Goal: Task Accomplishment & Management: Manage account settings

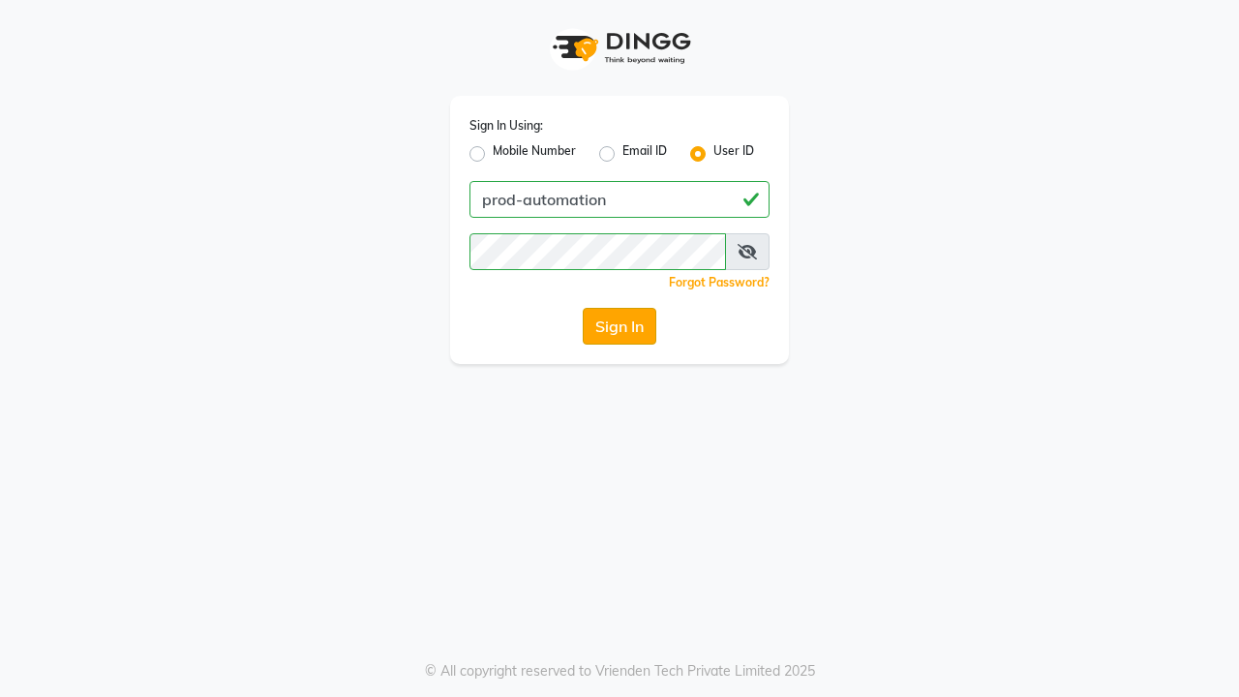
click at [619, 326] on button "Sign In" at bounding box center [620, 326] width 74 height 37
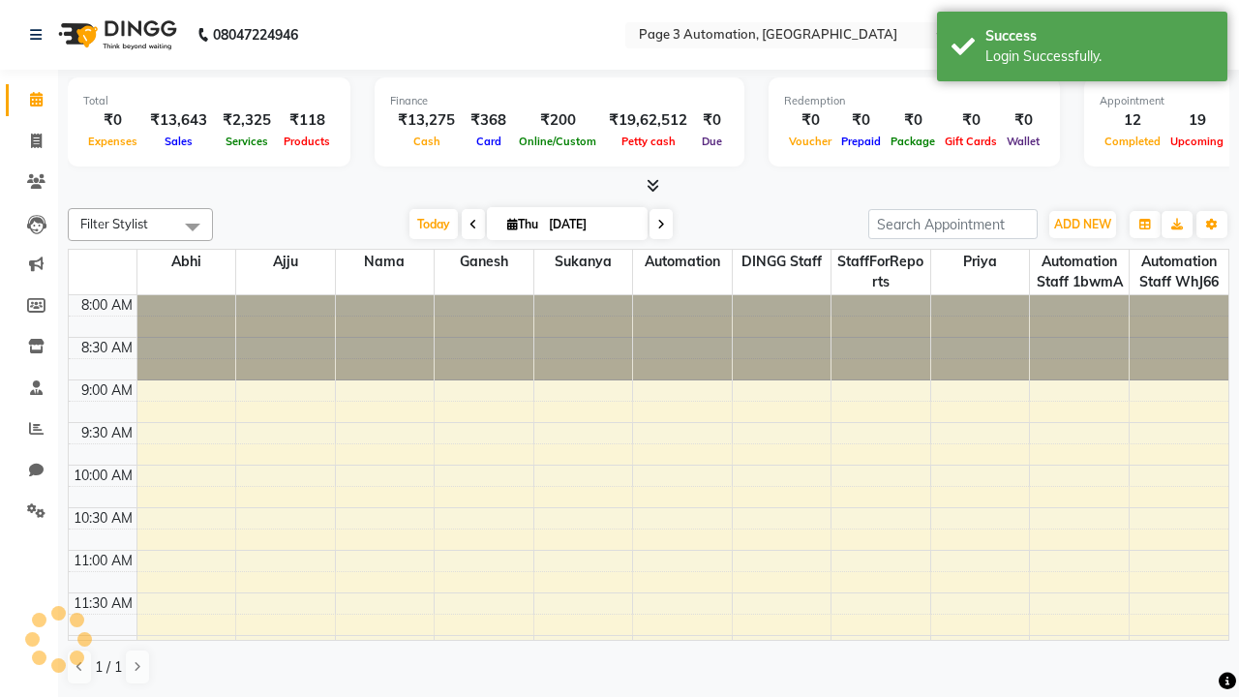
select select "en"
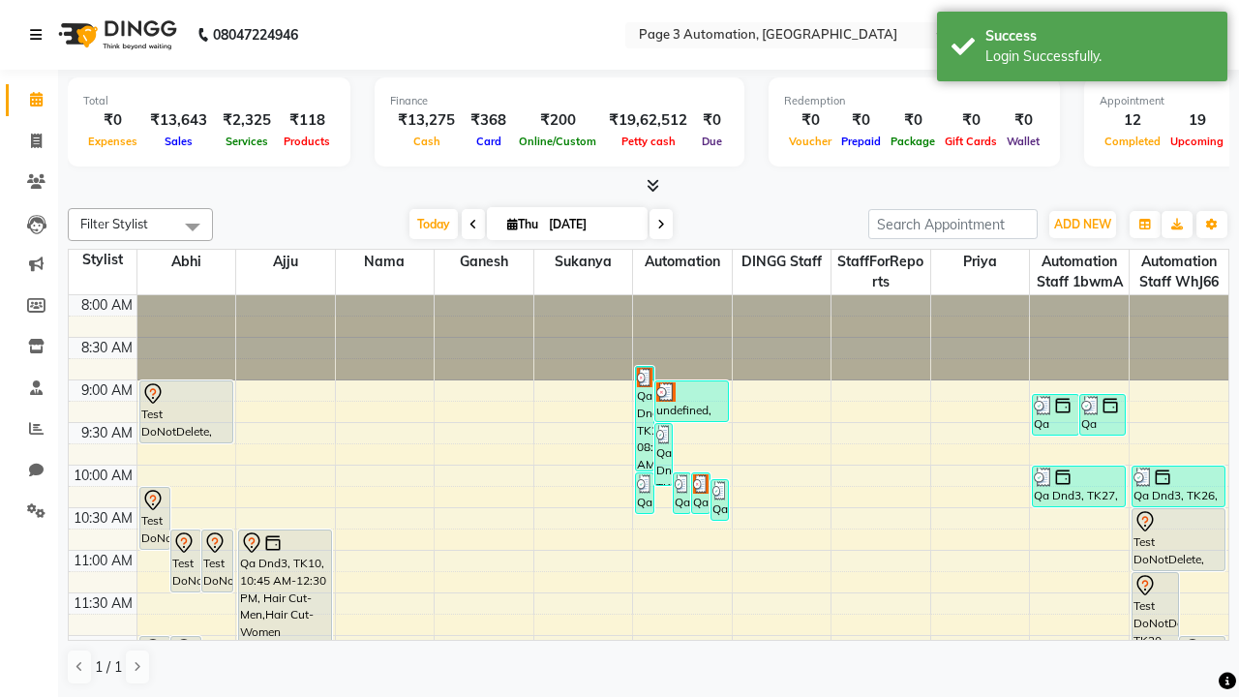
click at [40, 35] on icon at bounding box center [36, 35] width 12 height 14
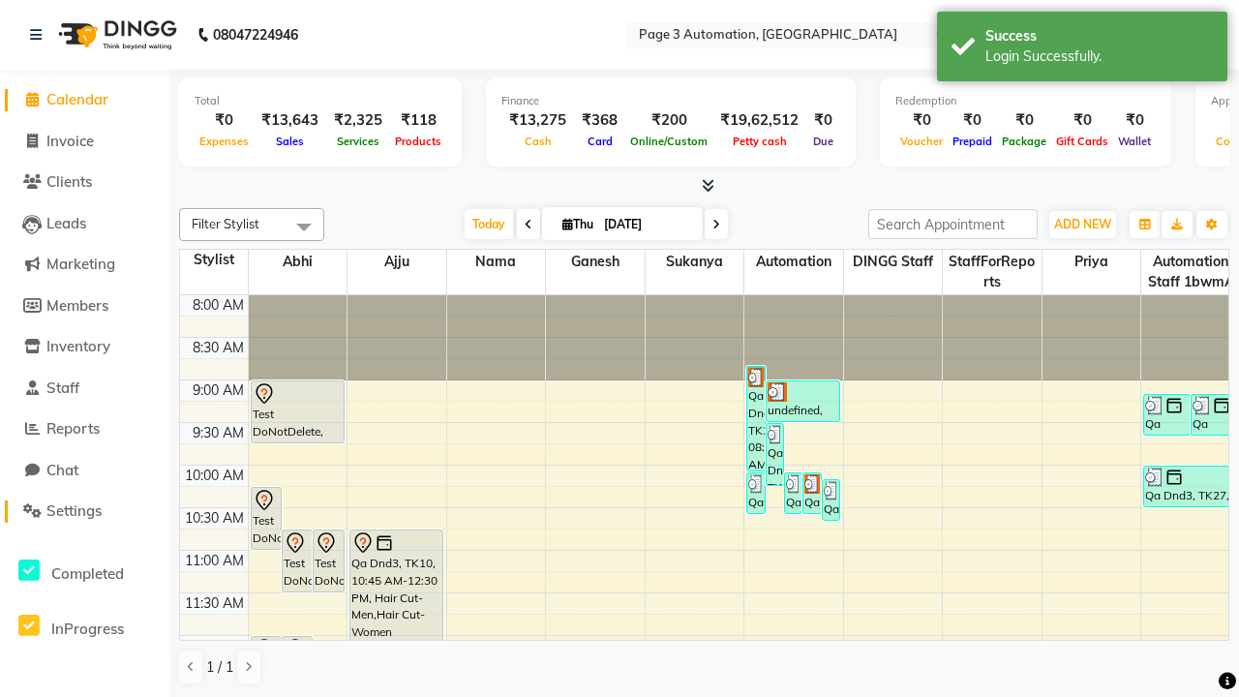
click at [84, 511] on span "Settings" at bounding box center [73, 510] width 55 height 18
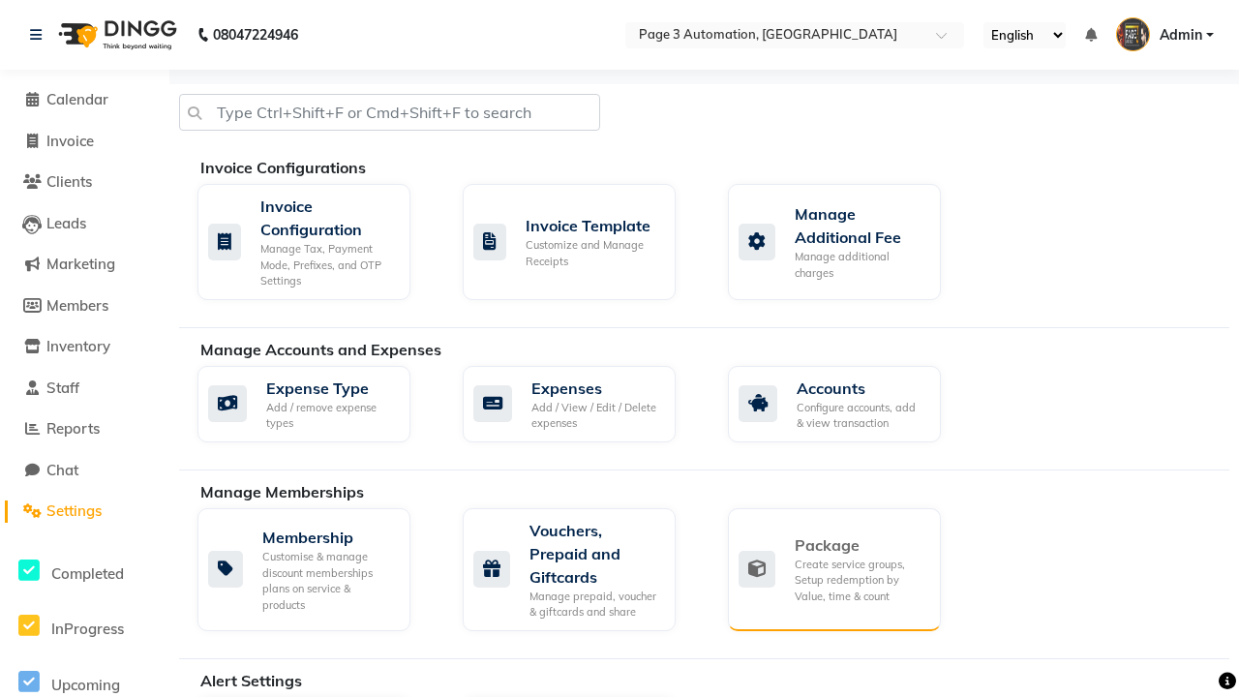
click at [859, 545] on div "Package" at bounding box center [860, 544] width 131 height 23
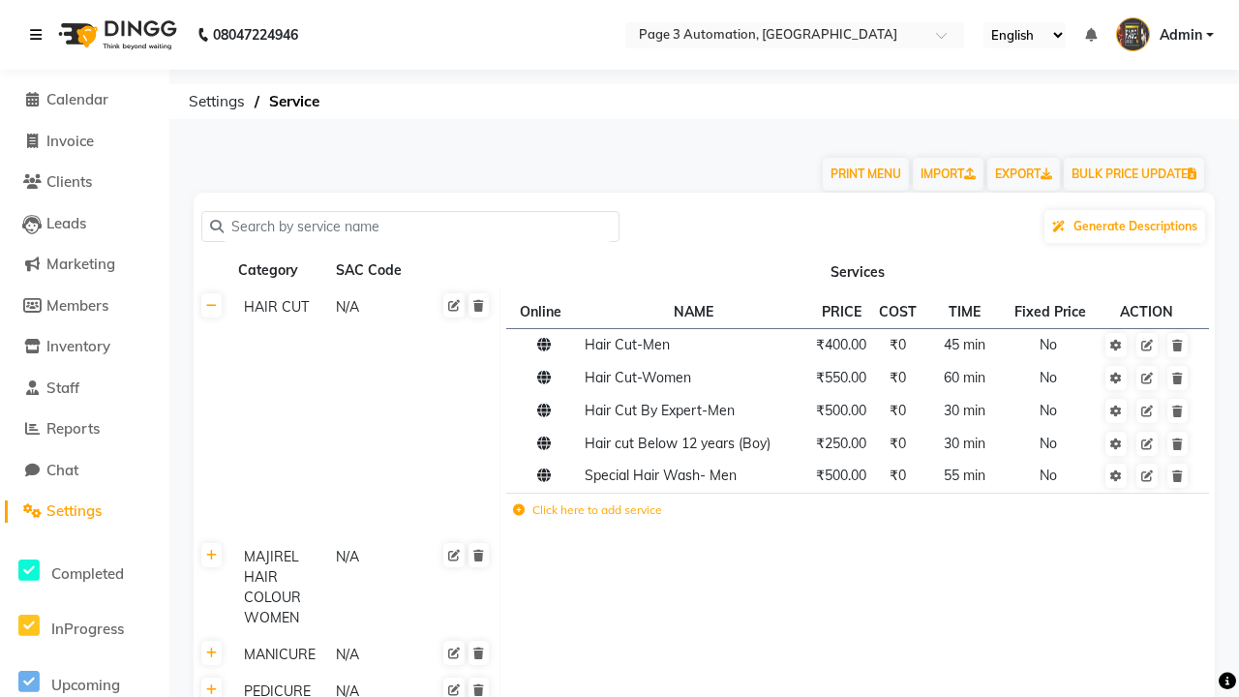
click at [40, 35] on icon at bounding box center [36, 35] width 12 height 14
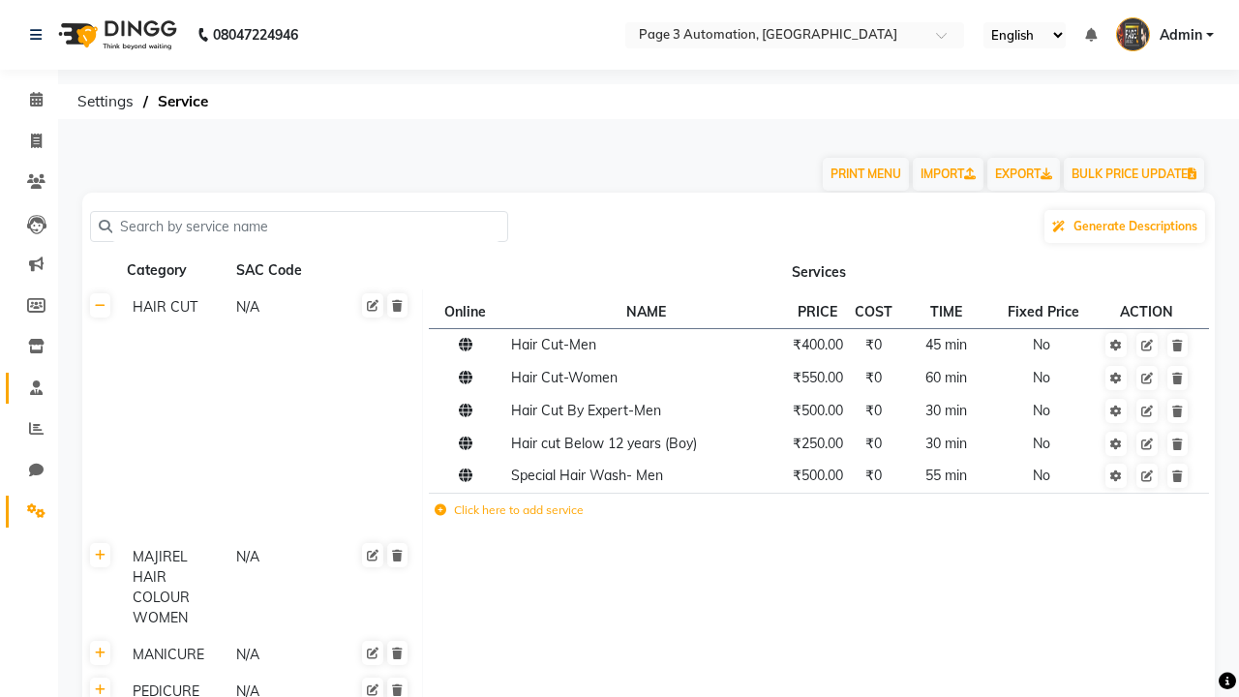
click at [29, 387] on span at bounding box center [36, 388] width 34 height 22
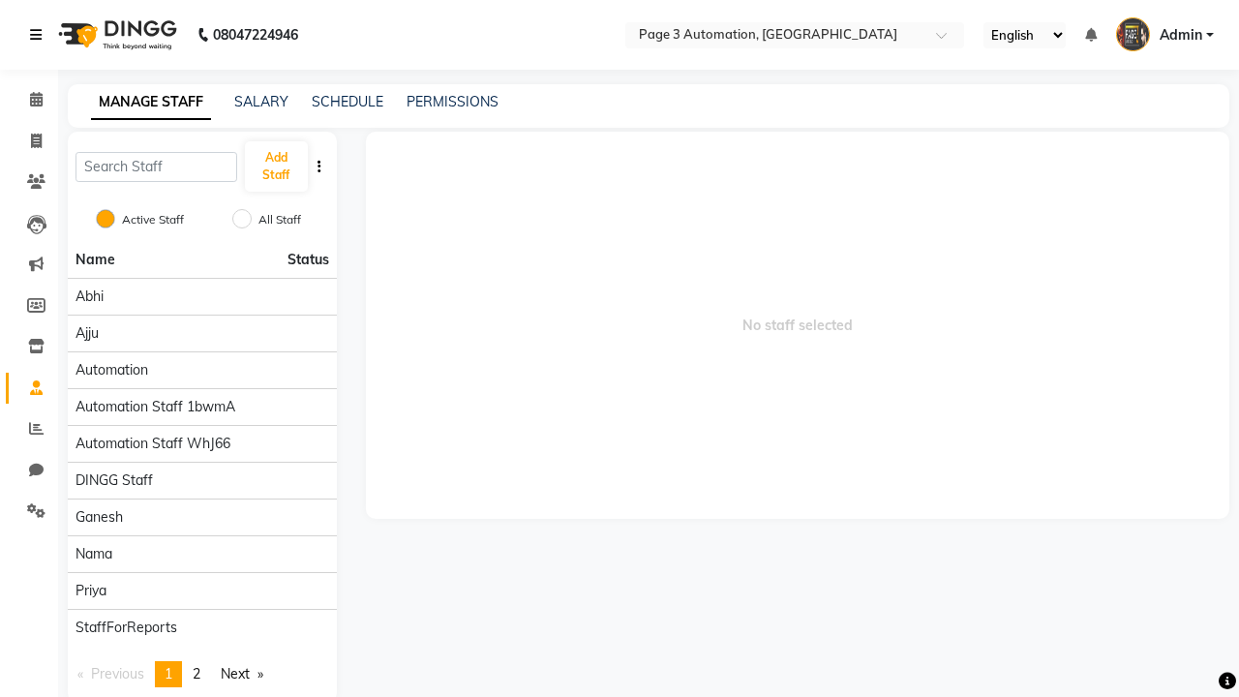
click at [40, 35] on icon at bounding box center [36, 35] width 12 height 14
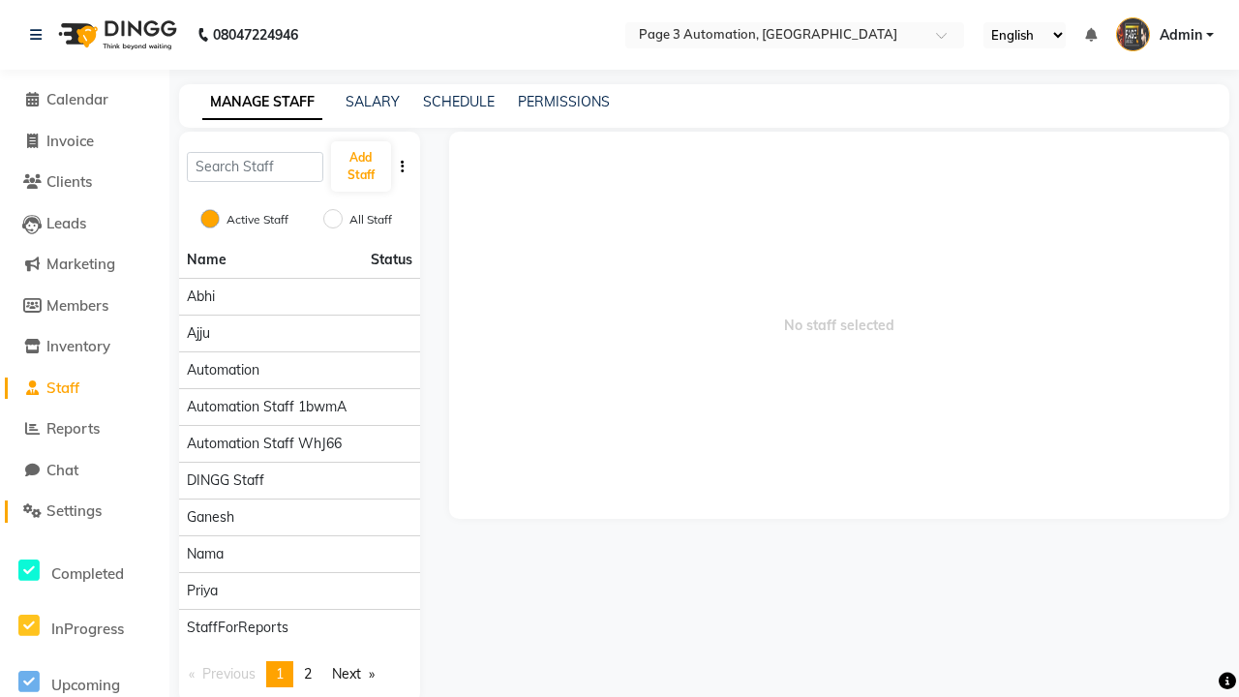
click at [84, 511] on span "Settings" at bounding box center [73, 510] width 55 height 18
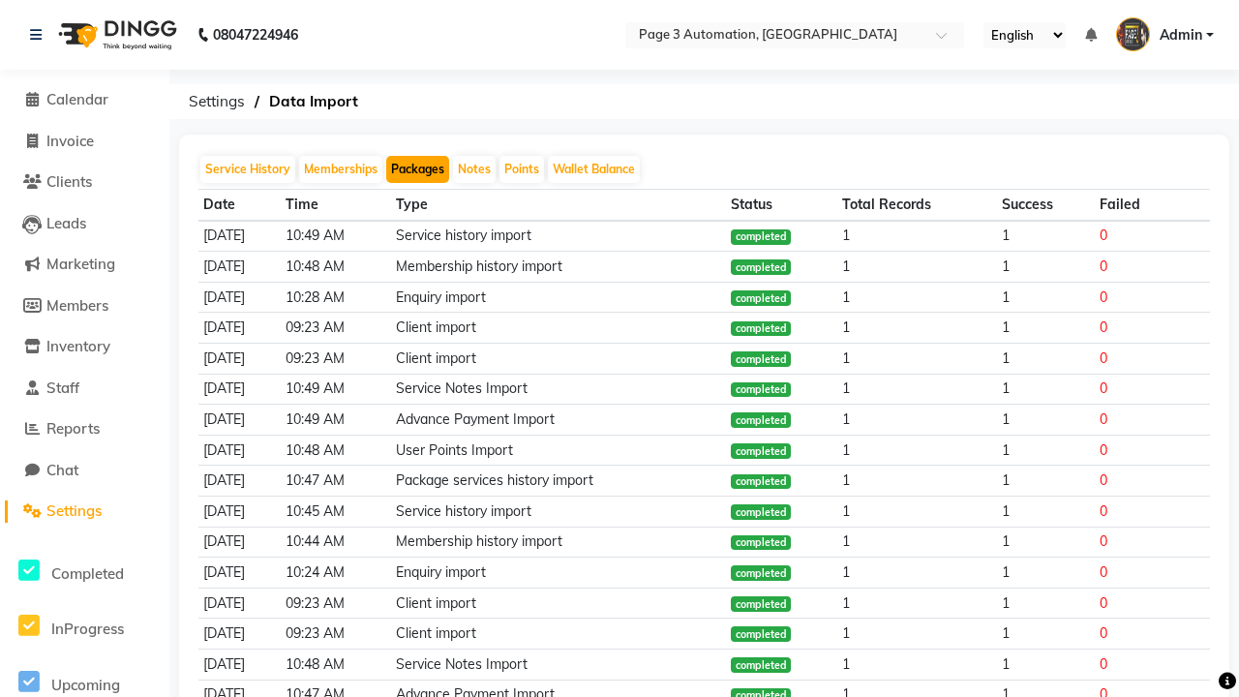
click at [417, 169] on button "Packages" at bounding box center [417, 169] width 63 height 27
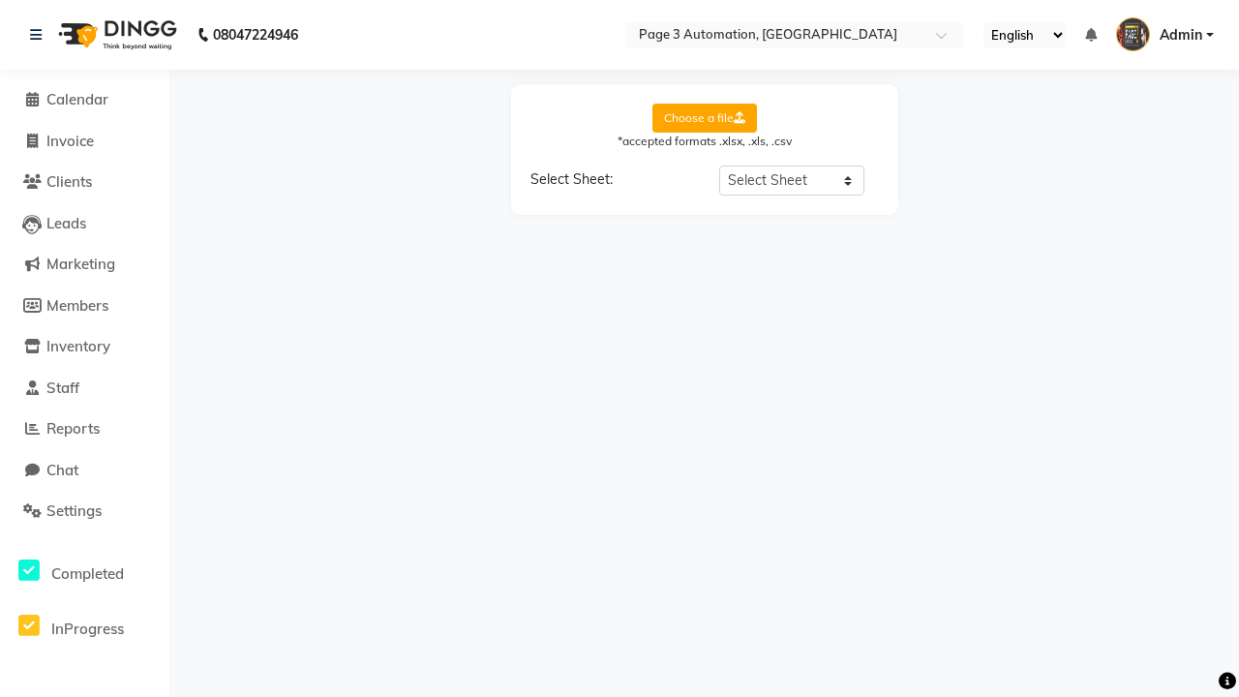
select select "Sheet1"
select select "Client Name"
select select "Client Mobile"
select select "Package Name"
select select "Start Date"
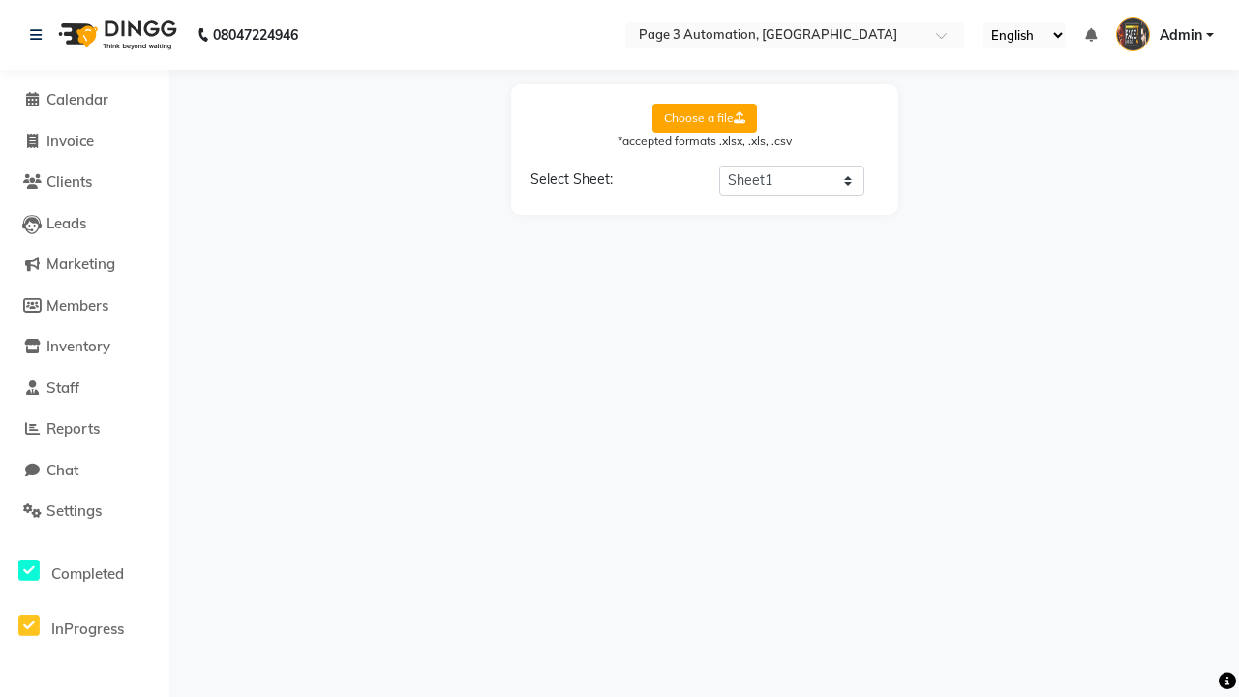
select select "End Date"
select select "Employee Name"
select select "Amount"
select select "Service Name"
select select "Total Count"
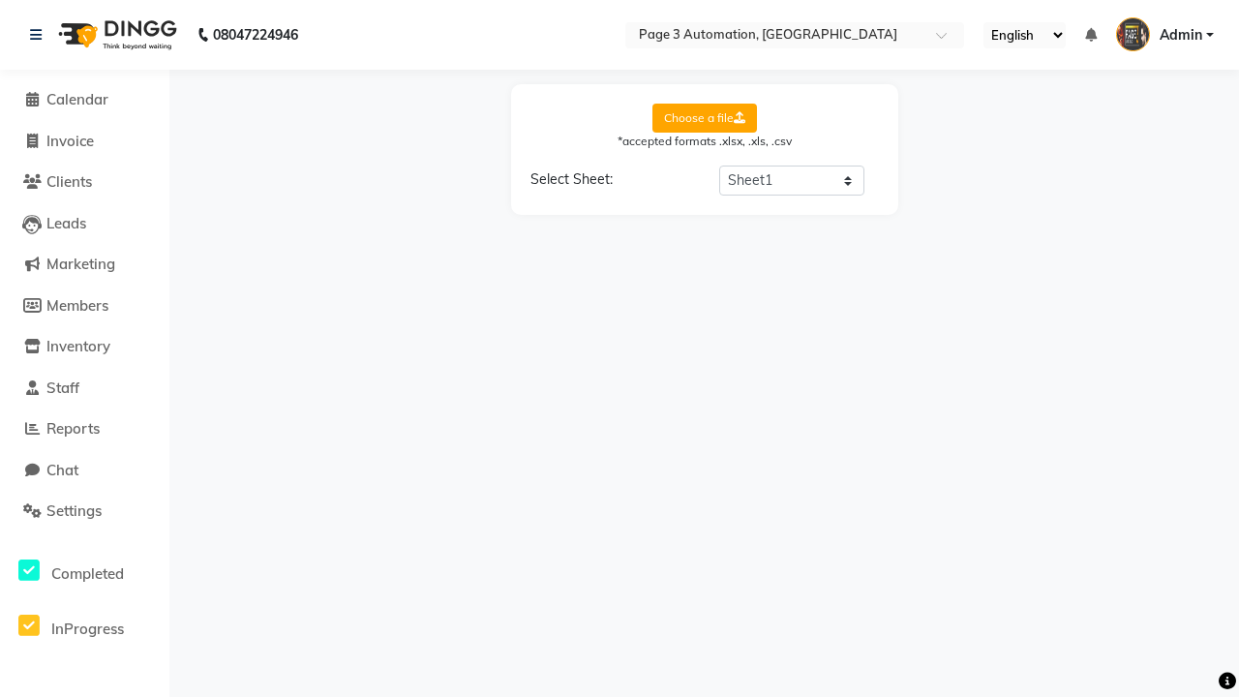
select select "Available Count"
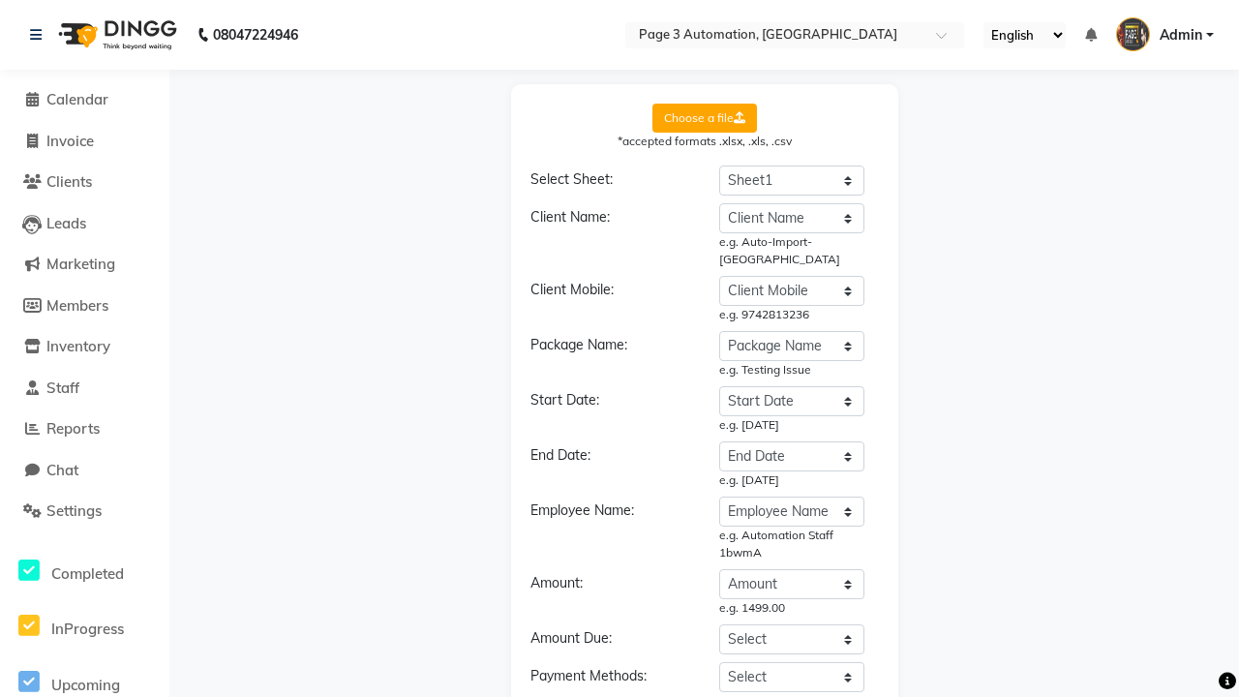
select select "DD/MM/YYYY"
select select "END DATE"
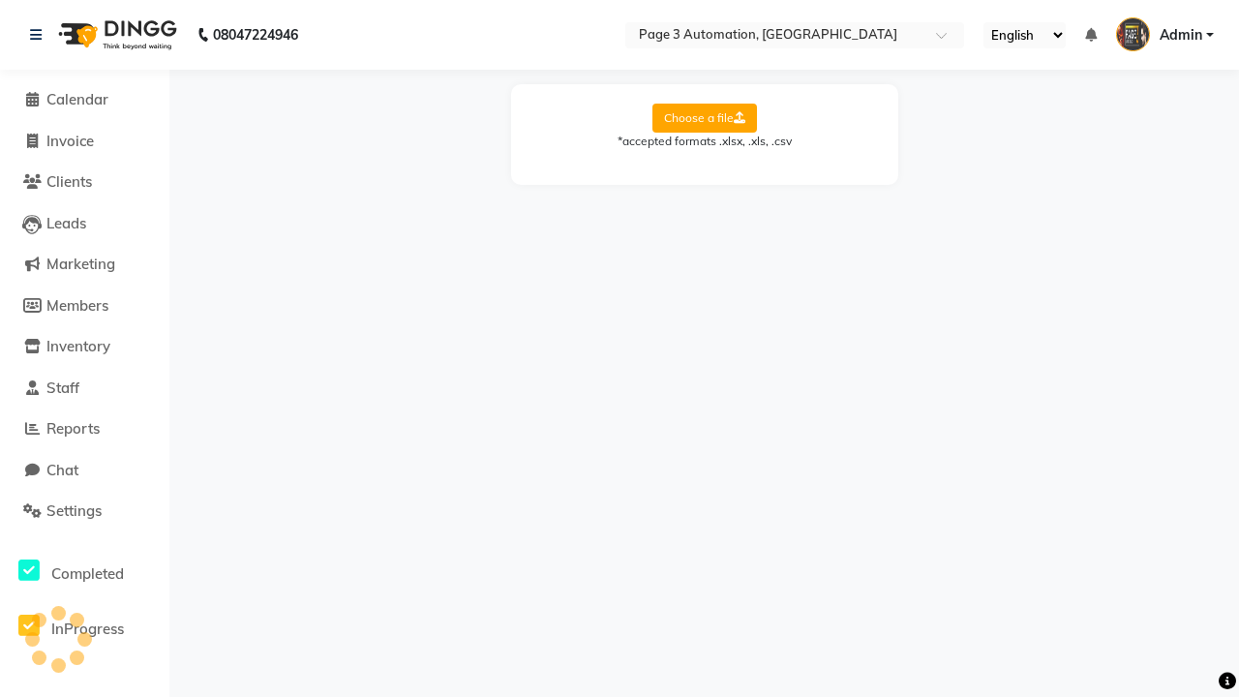
scroll to position [0, 0]
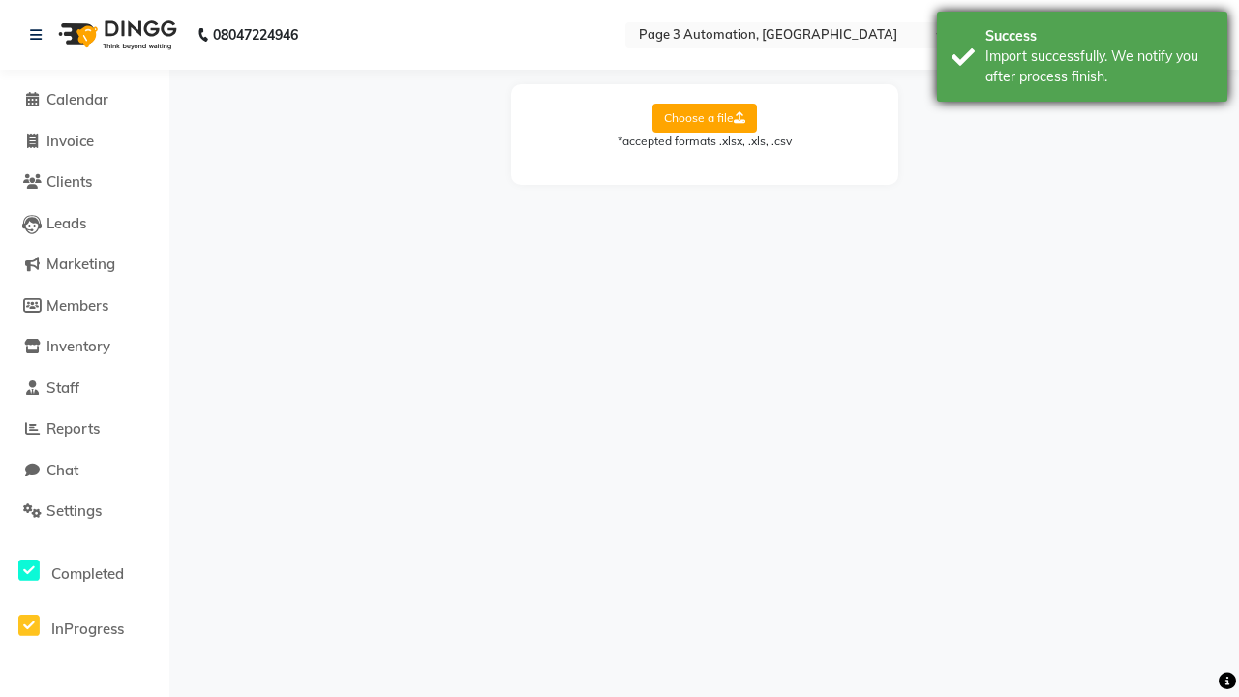
click at [1082, 59] on div "Import successfully. We notify you after process finish." at bounding box center [1098, 66] width 227 height 41
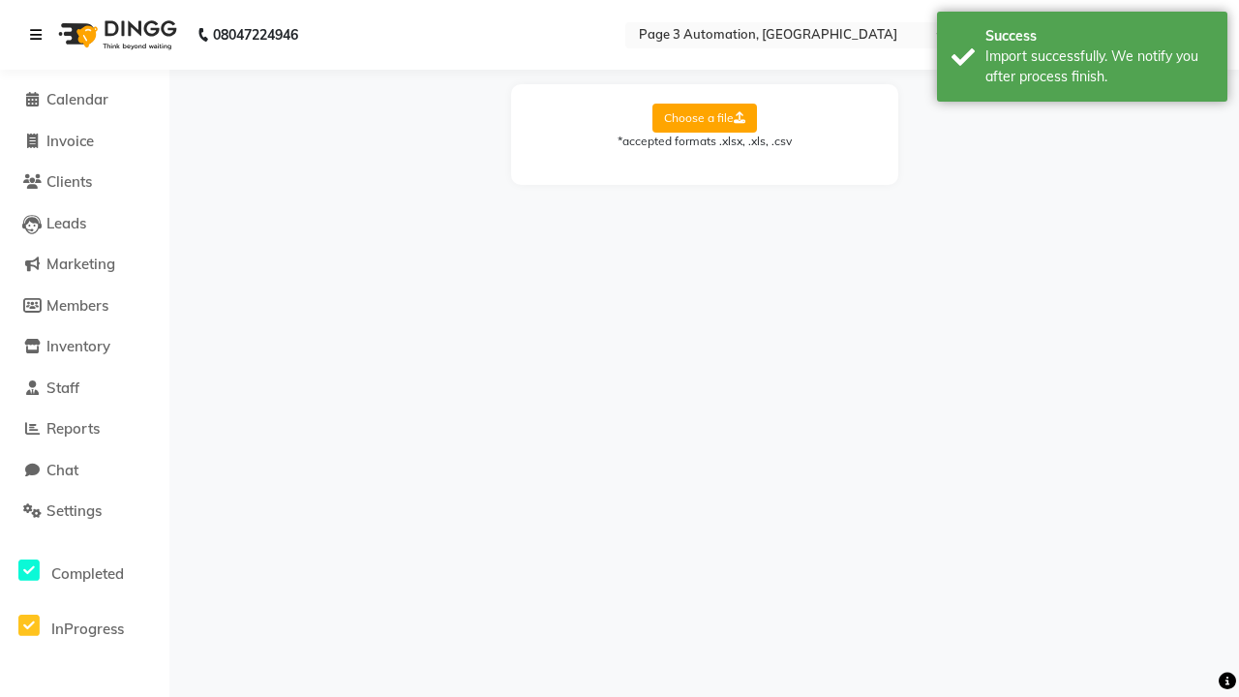
click at [40, 35] on icon at bounding box center [36, 35] width 12 height 14
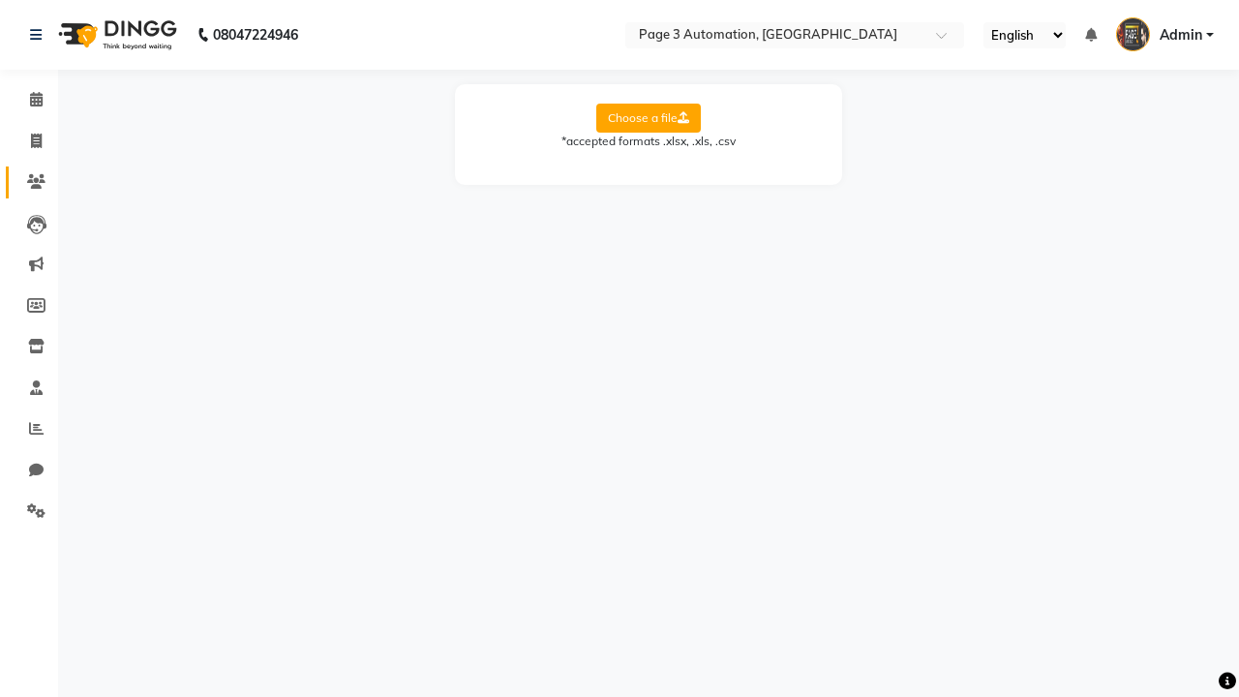
click at [29, 182] on icon at bounding box center [36, 181] width 18 height 15
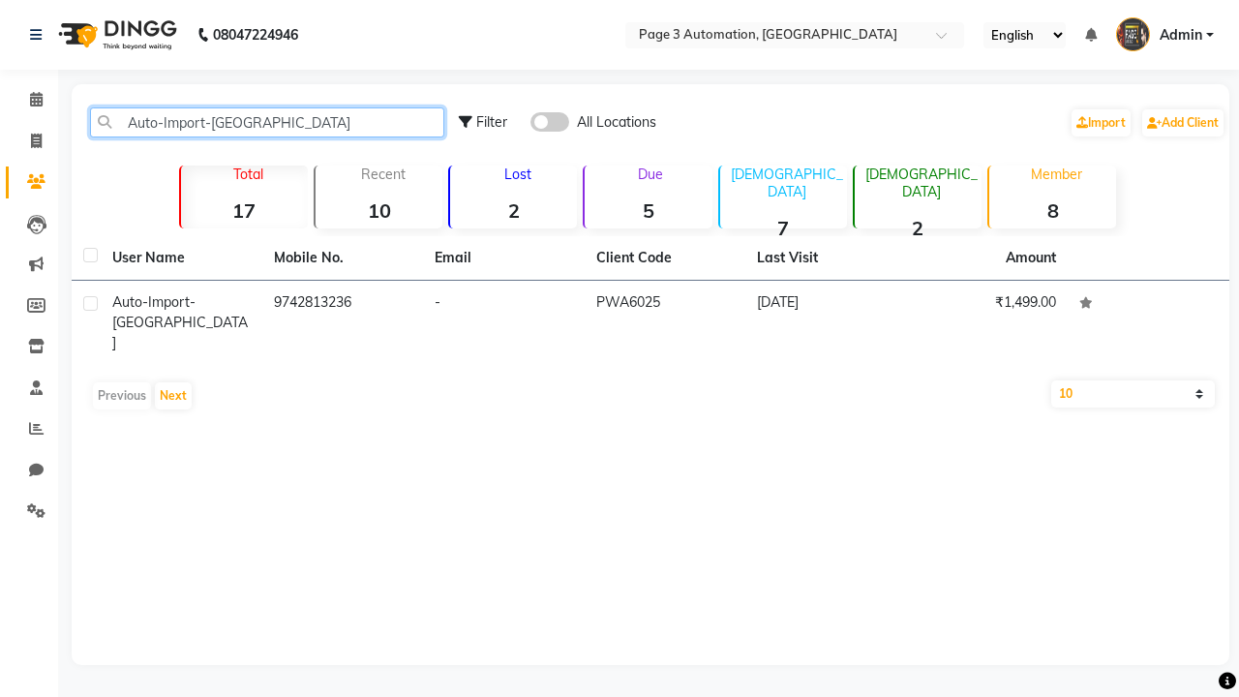
type input "Auto-Import-[GEOGRAPHIC_DATA]"
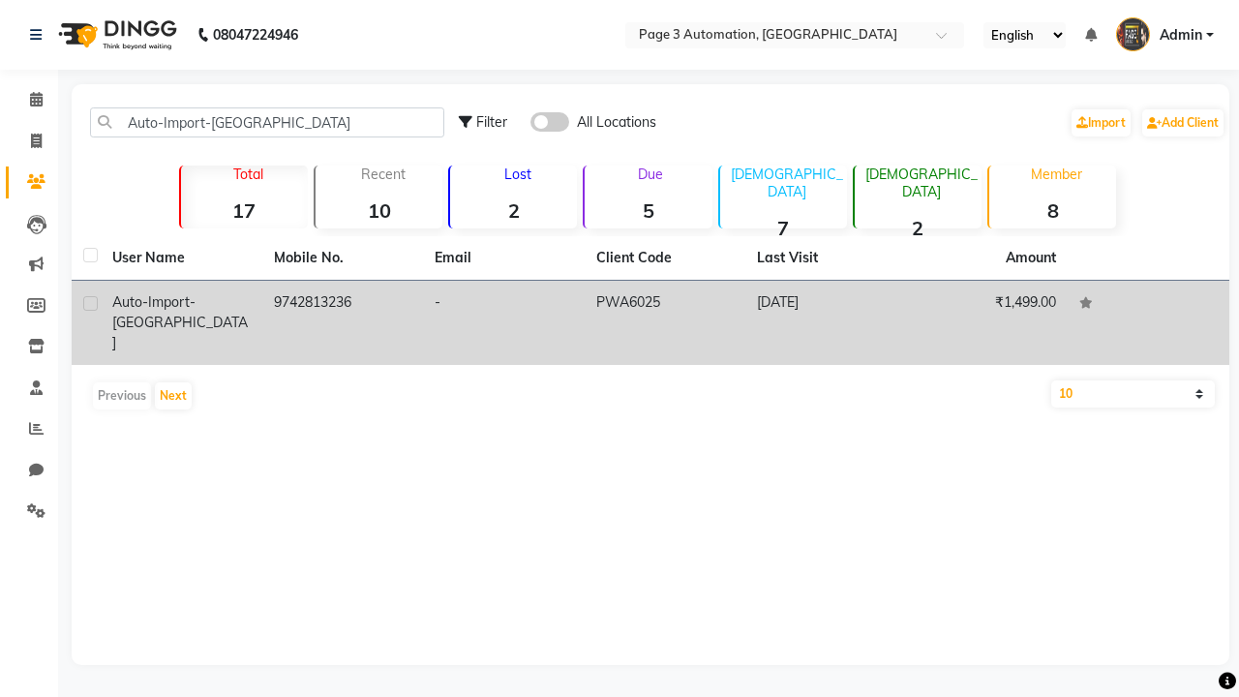
click at [650, 304] on td "PWA6025" at bounding box center [666, 323] width 162 height 84
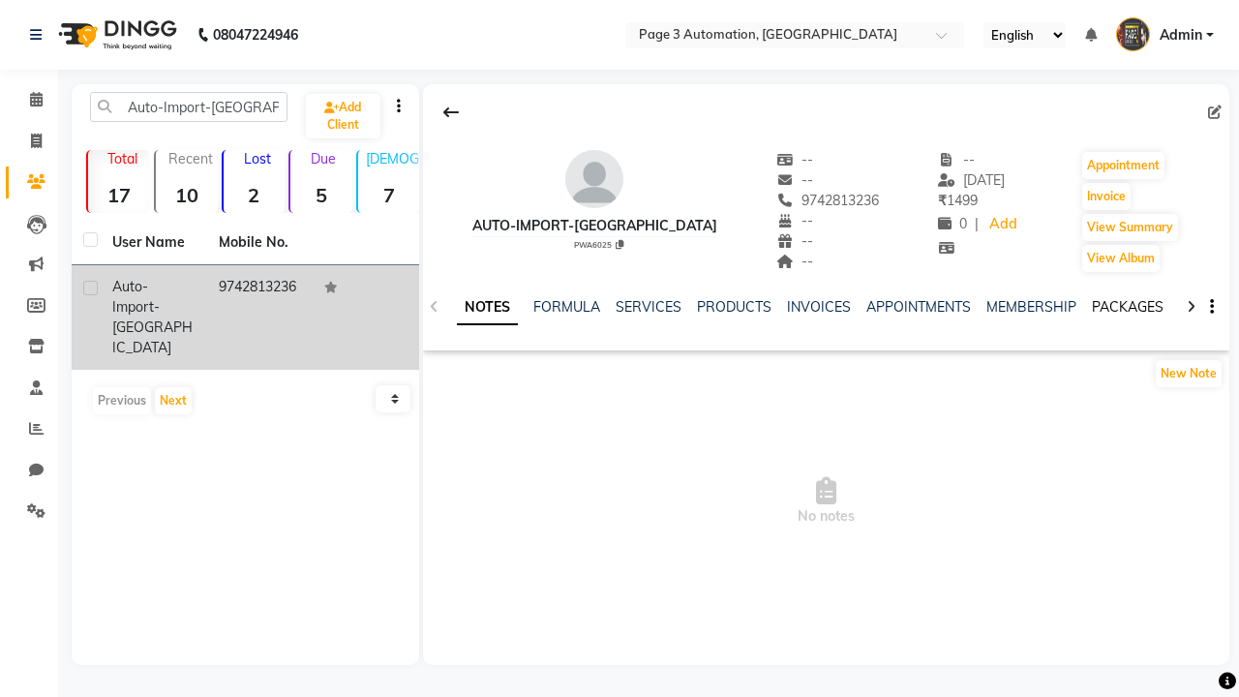
click at [1127, 307] on link "PACKAGES" at bounding box center [1128, 306] width 72 height 17
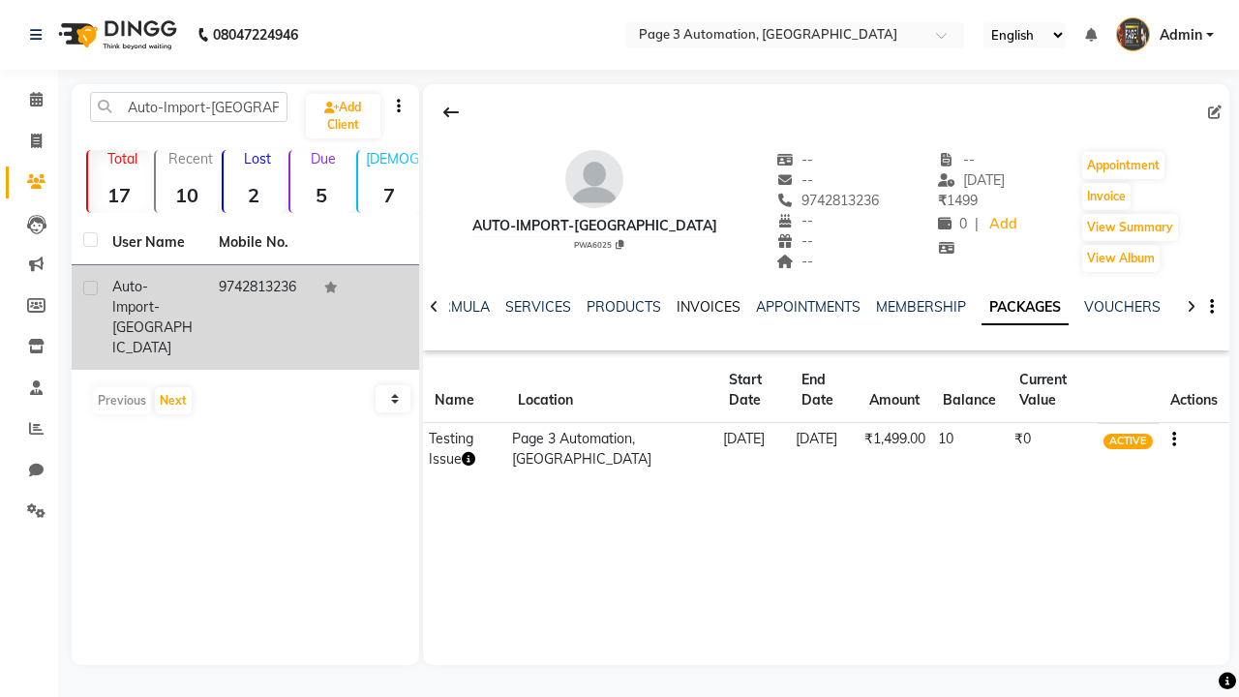
click at [707, 307] on link "INVOICES" at bounding box center [708, 306] width 64 height 17
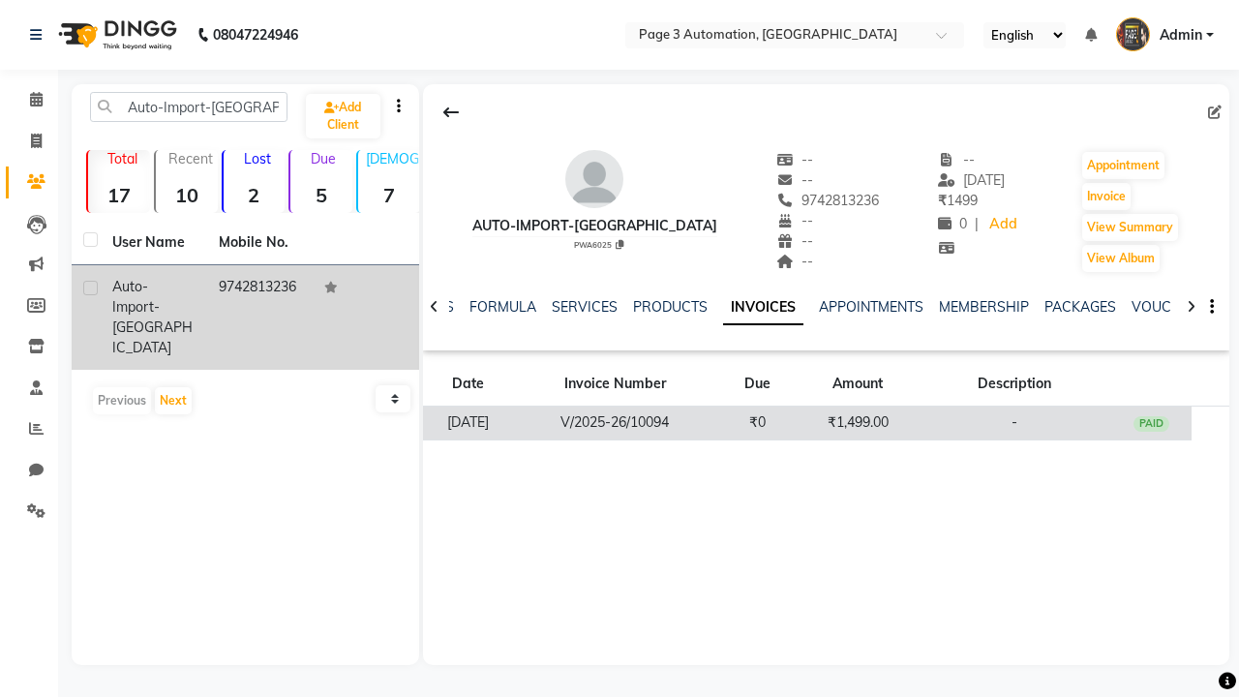
click at [826, 422] on td "₹1,499.00" at bounding box center [857, 423] width 120 height 34
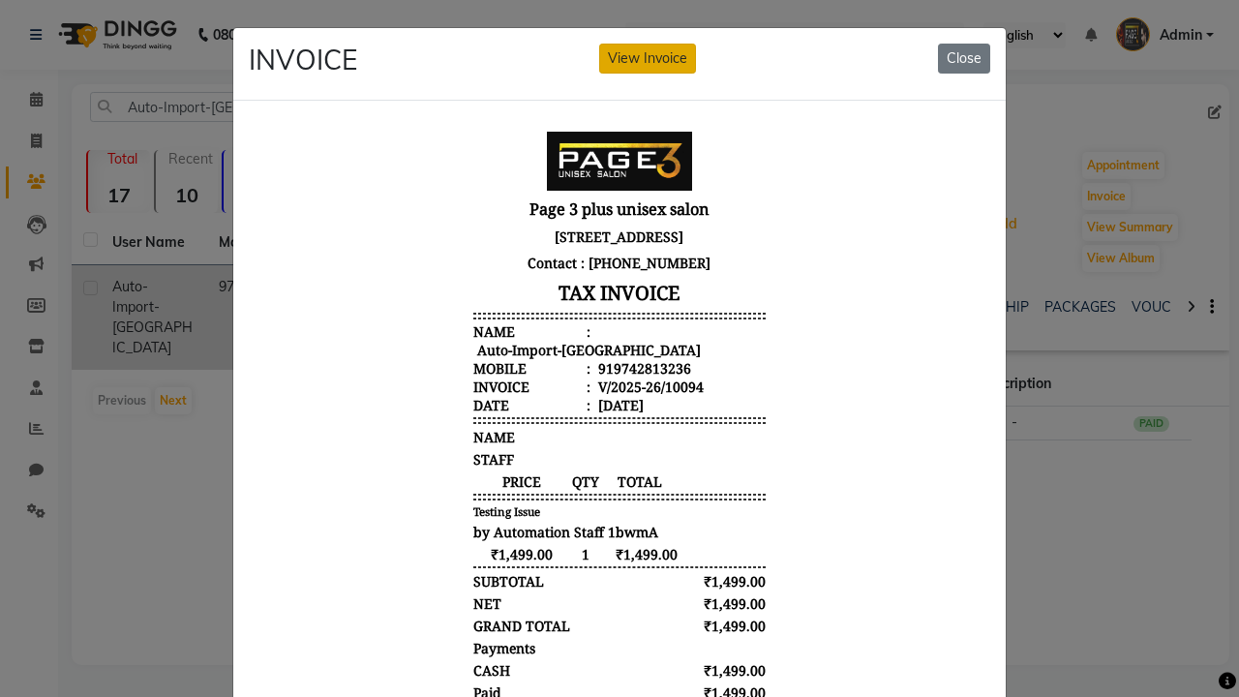
click at [647, 58] on button "View Invoice" at bounding box center [647, 59] width 97 height 30
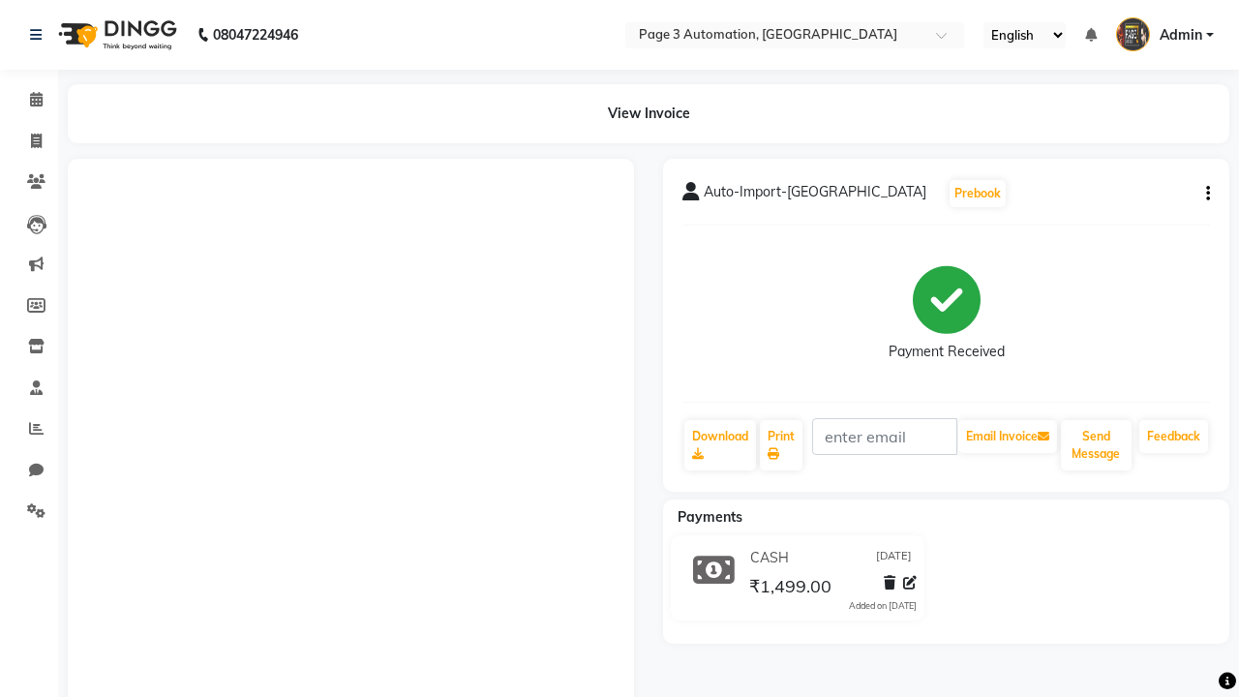
click at [1204, 194] on button "button" at bounding box center [1204, 194] width 12 height 20
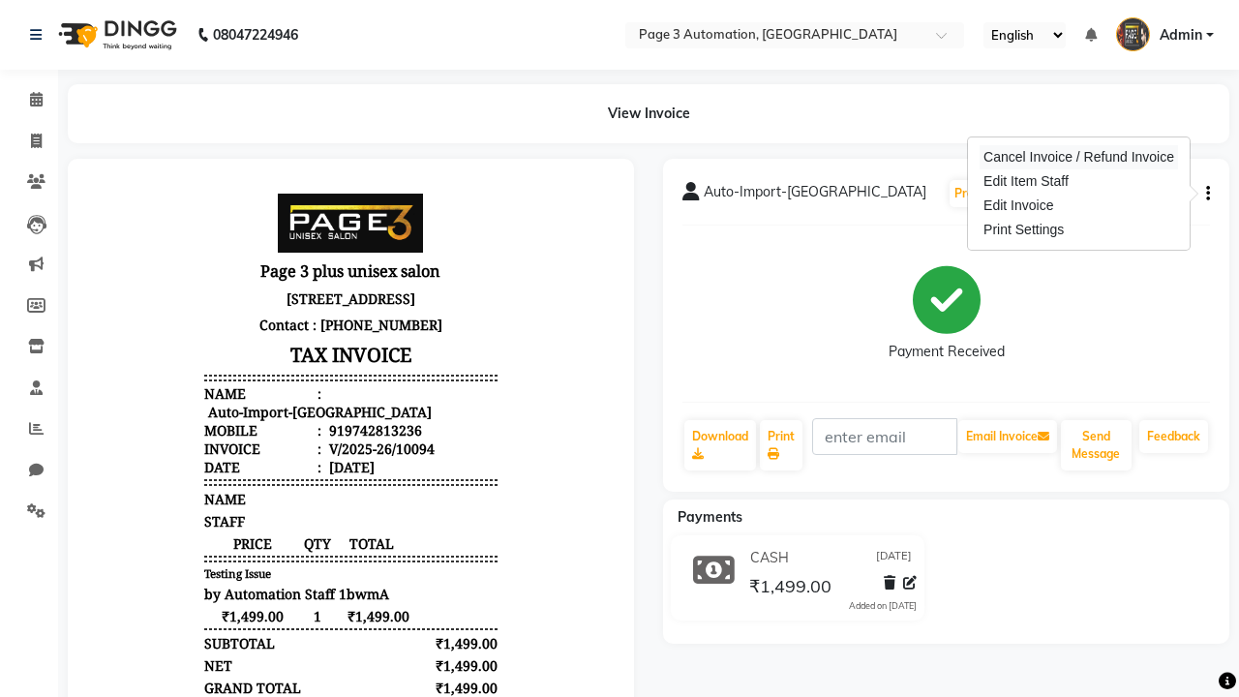
click at [1078, 157] on div "Cancel Invoice / Refund Invoice" at bounding box center [1078, 157] width 198 height 24
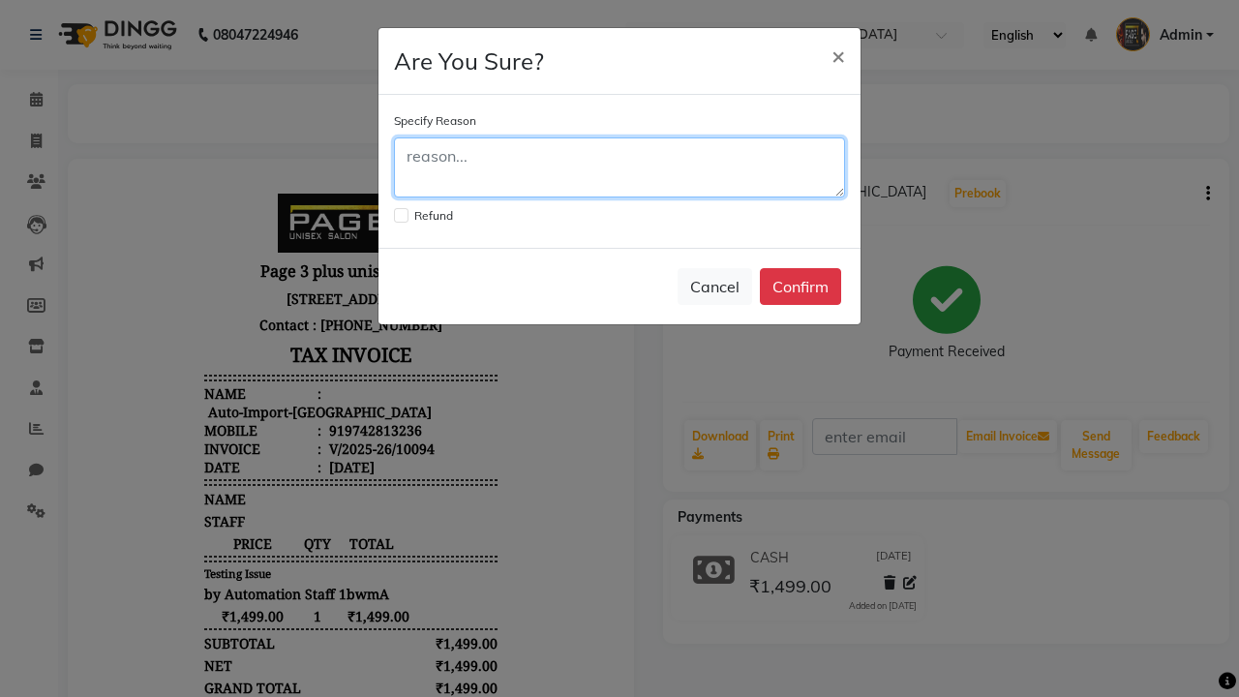
click at [619, 167] on textarea at bounding box center [619, 167] width 451 height 60
type textarea "Testing"
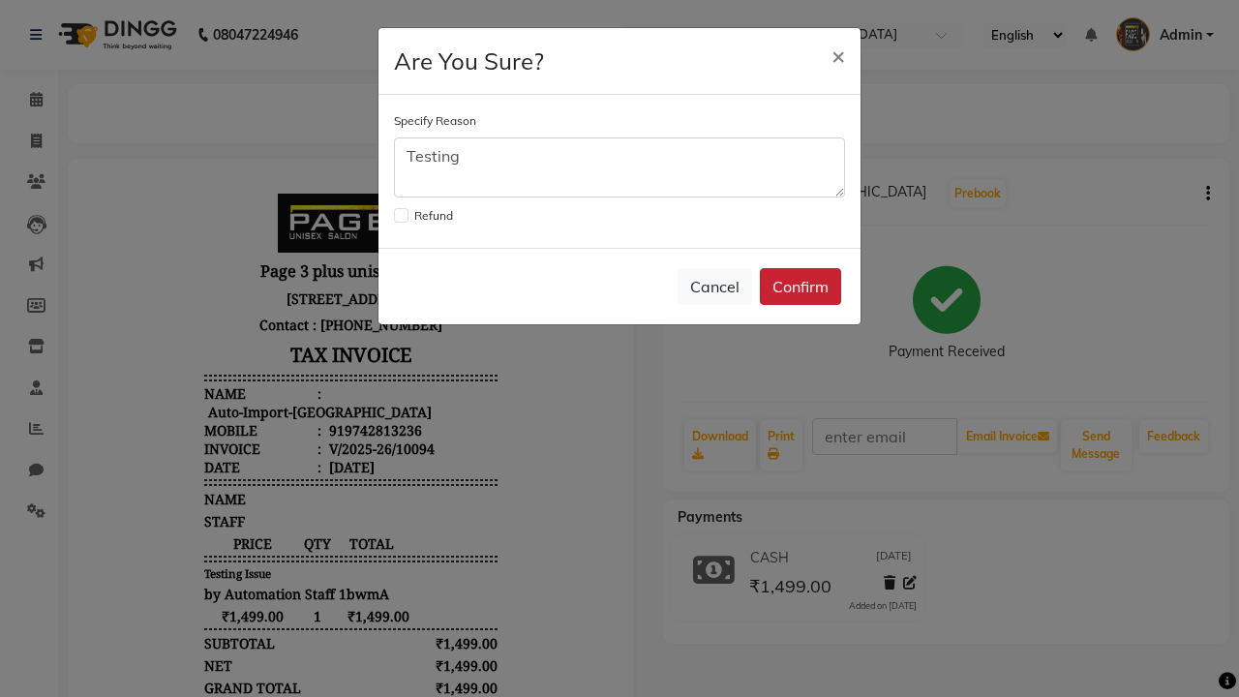
click at [800, 286] on button "Confirm" at bounding box center [800, 286] width 81 height 37
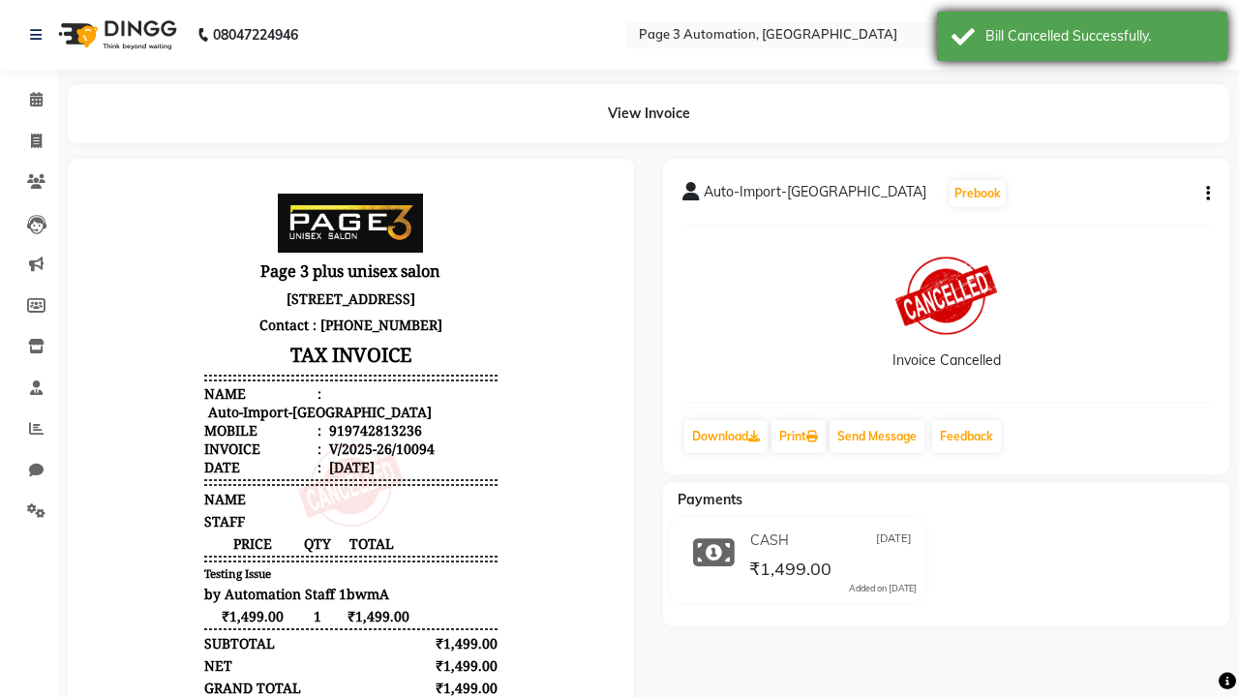
click at [1082, 39] on div "Bill Cancelled Successfully." at bounding box center [1098, 36] width 227 height 20
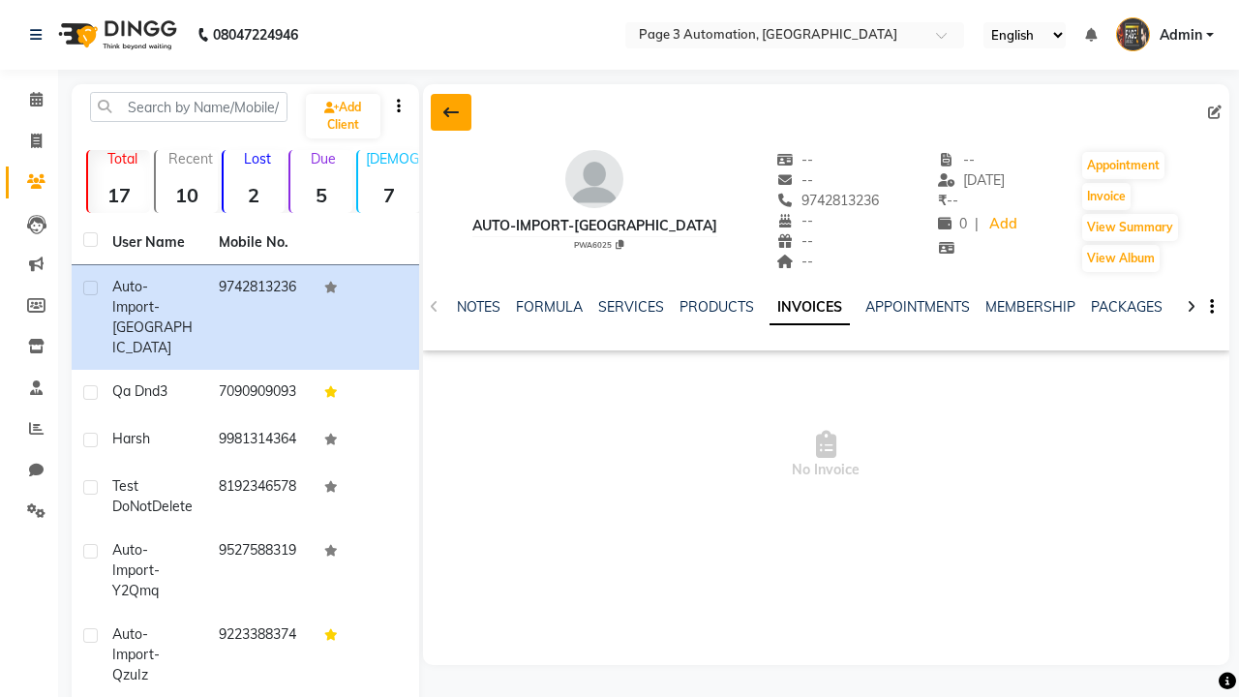
click at [450, 112] on icon at bounding box center [450, 112] width 15 height 15
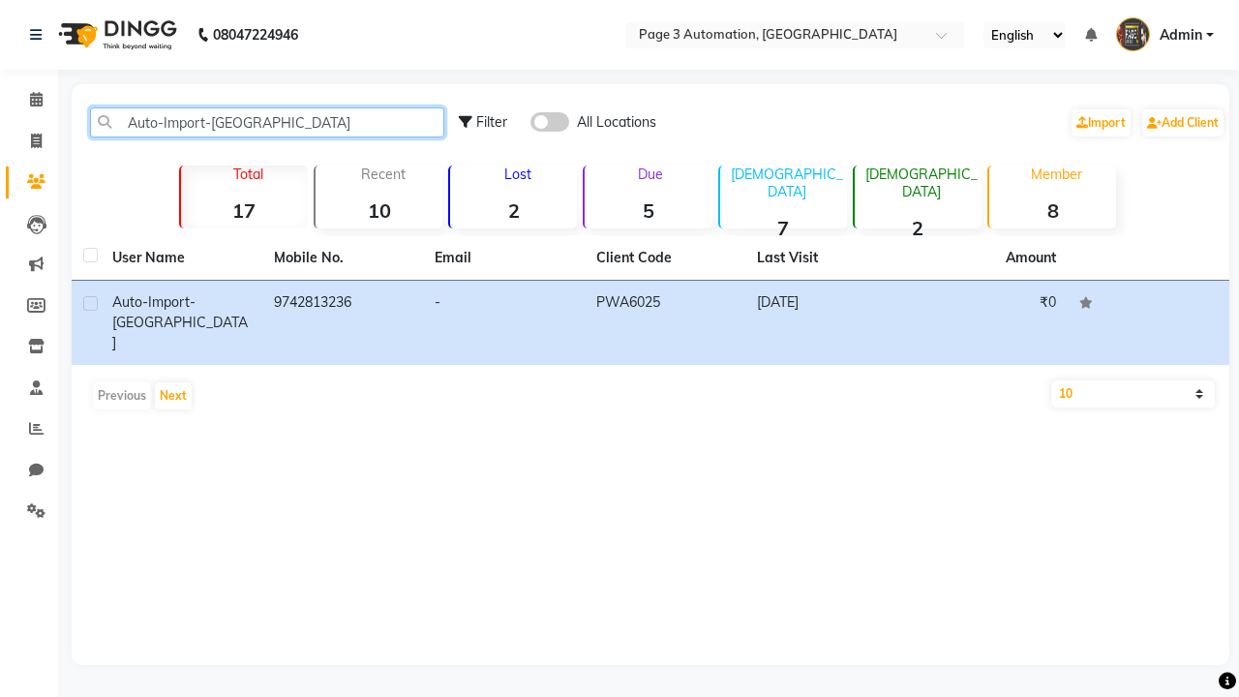
type input "Auto-Import-[GEOGRAPHIC_DATA]"
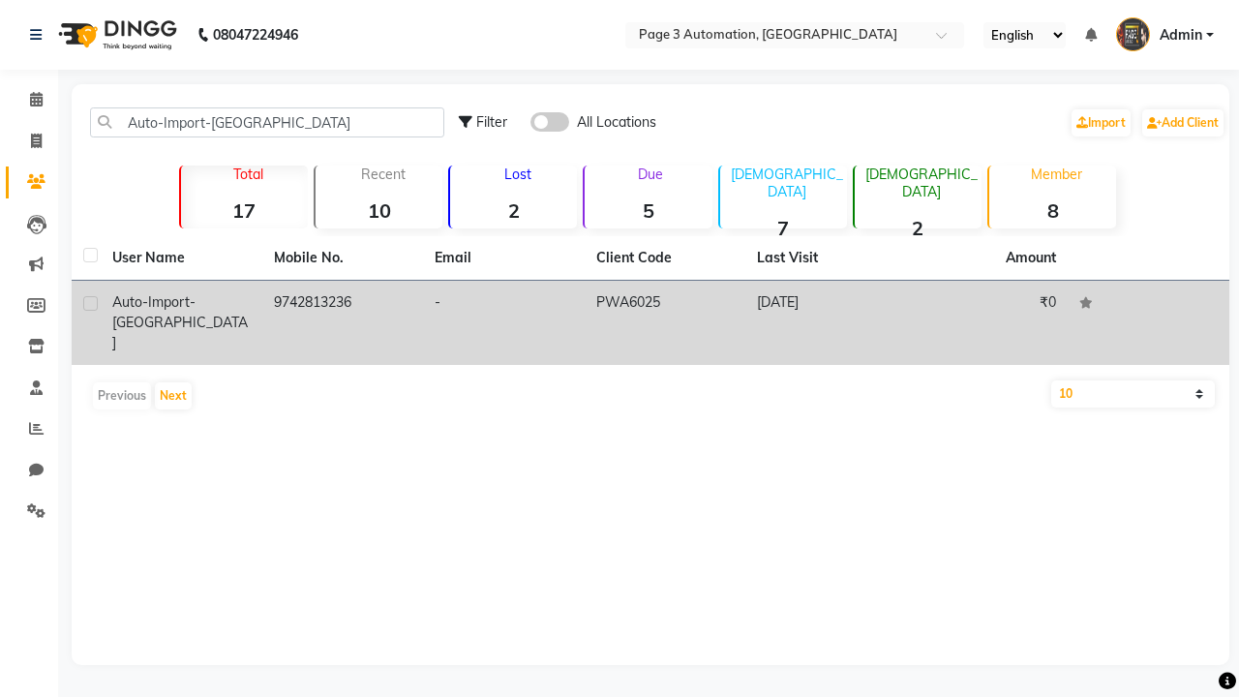
click at [650, 304] on td "PWA6025" at bounding box center [666, 323] width 162 height 84
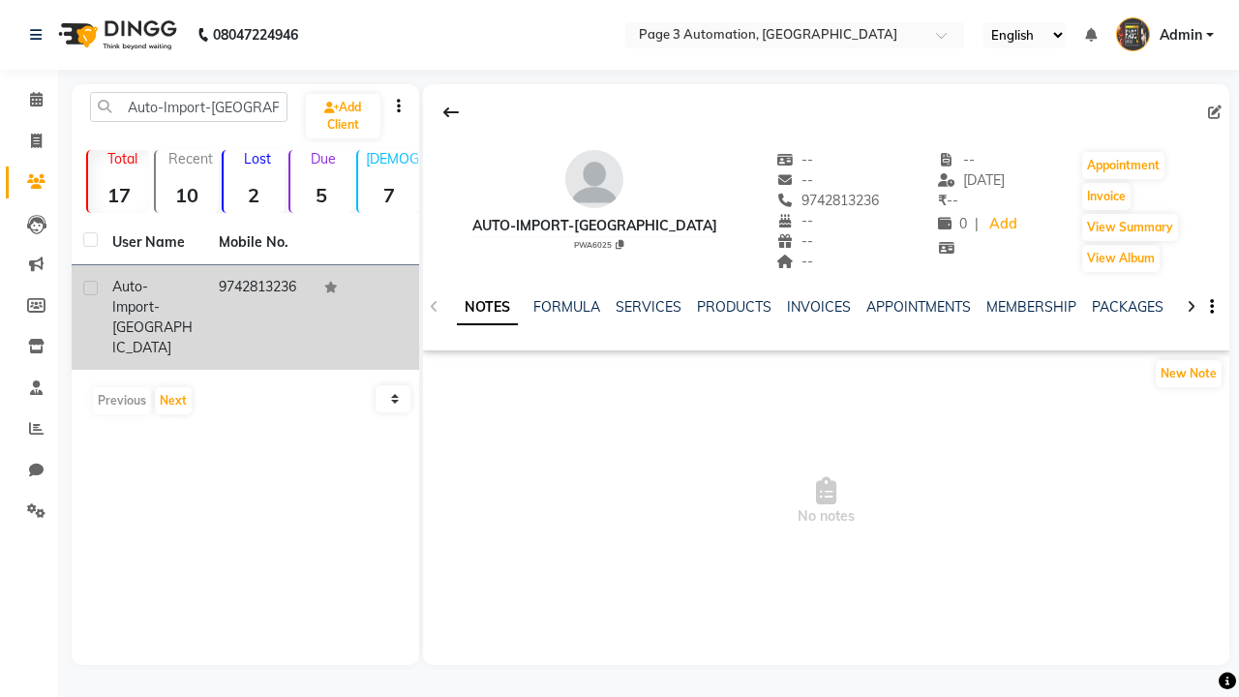
click at [90, 287] on label at bounding box center [90, 288] width 15 height 15
click at [90, 287] on input "checkbox" at bounding box center [89, 289] width 13 height 13
checkbox input "true"
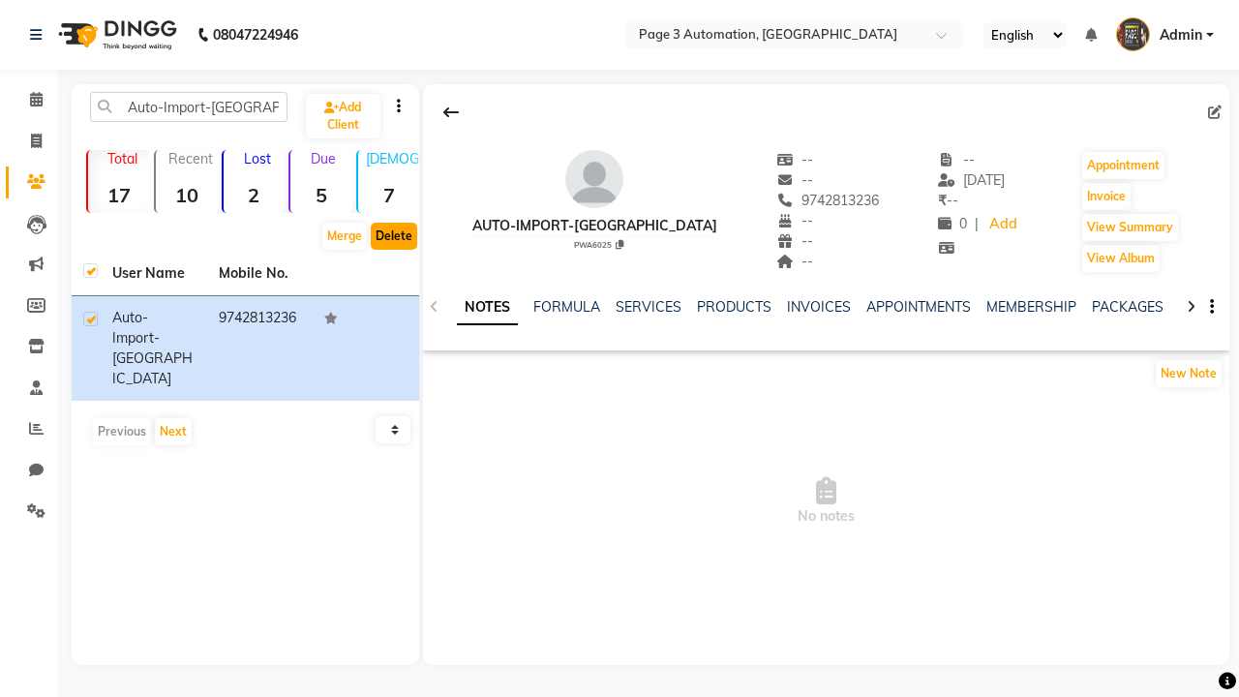
click at [393, 236] on button "Delete" at bounding box center [394, 236] width 46 height 27
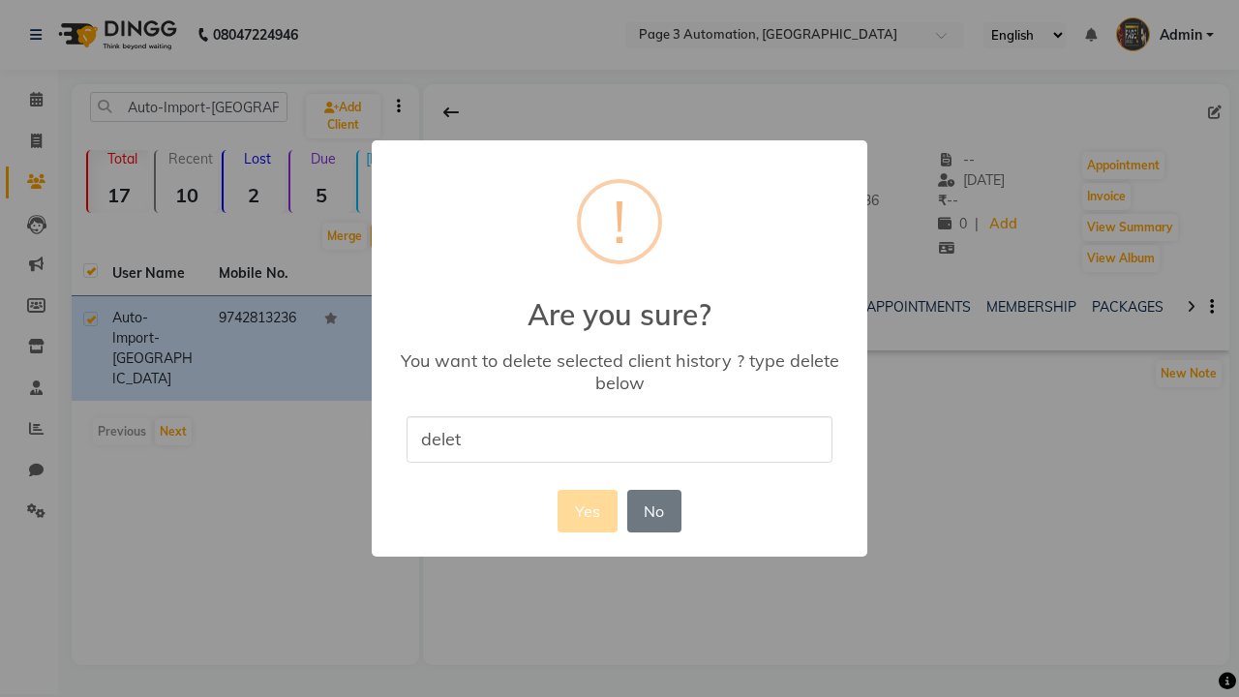
type input "delete"
click at [586, 510] on button "Yes" at bounding box center [586, 511] width 59 height 43
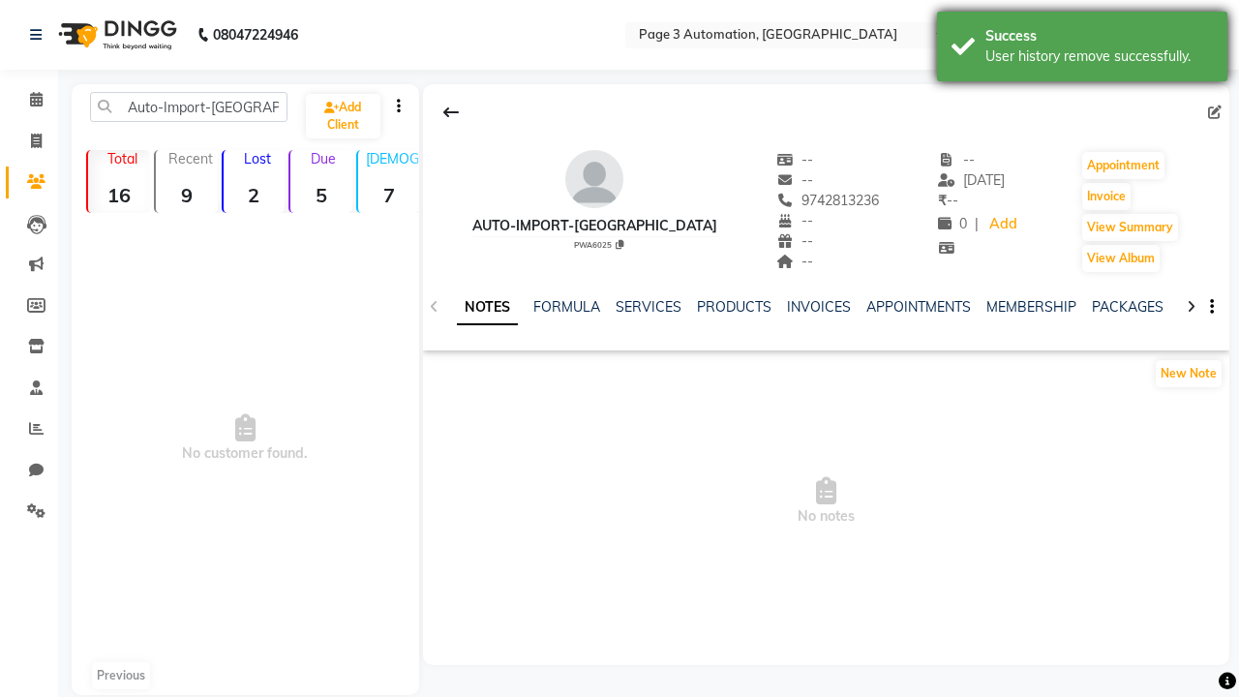
click at [1082, 49] on div "User history remove successfully." at bounding box center [1098, 56] width 227 height 20
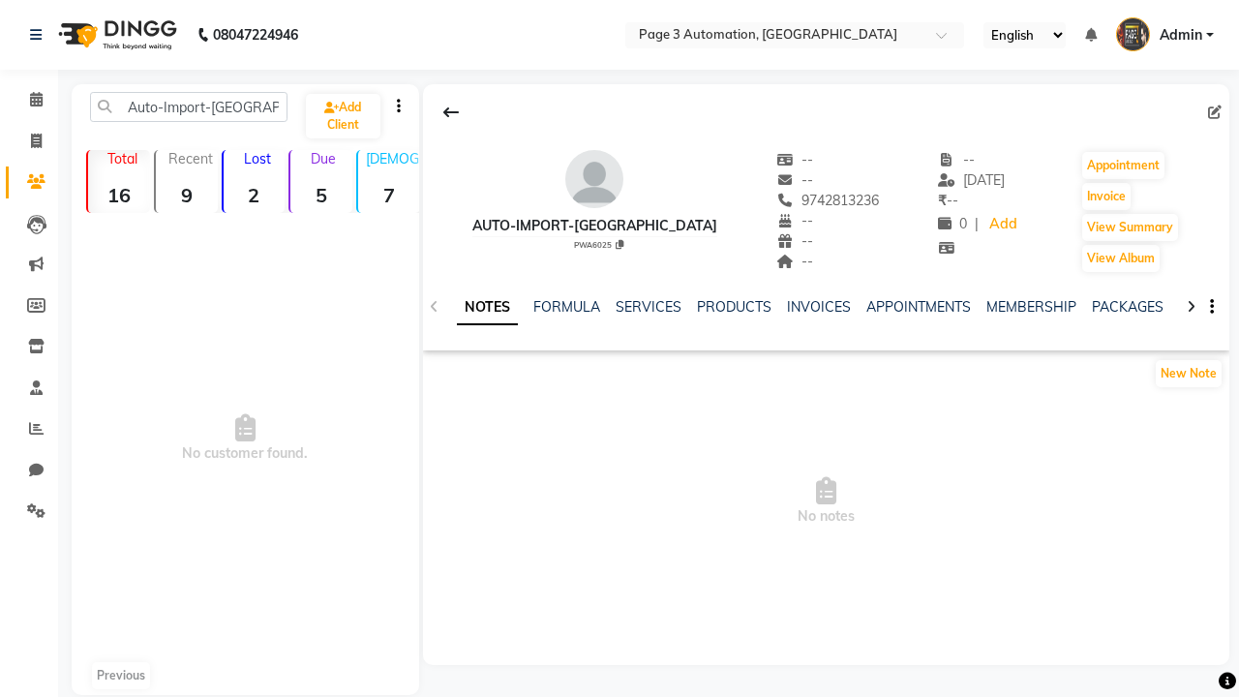
click at [1164, 35] on span "Admin" at bounding box center [1180, 35] width 43 height 20
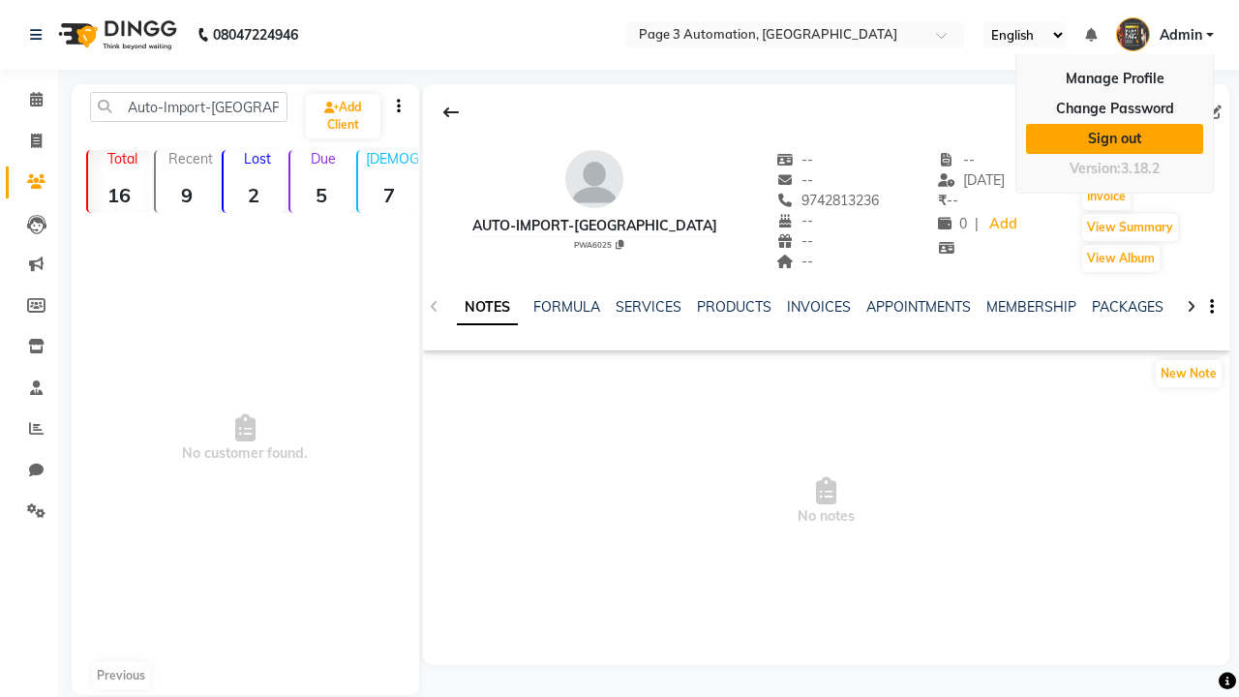
click at [1114, 138] on link "Sign out" at bounding box center [1114, 139] width 177 height 30
